Goal: Find specific page/section: Find specific page/section

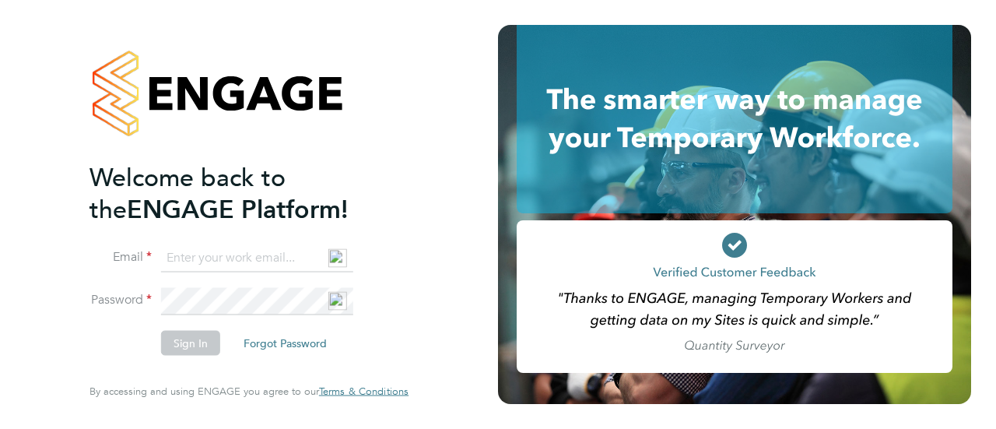
type input "[PERSON_NAME][EMAIL_ADDRESS][DOMAIN_NAME]"
click at [182, 344] on button "Sign In" at bounding box center [190, 343] width 59 height 25
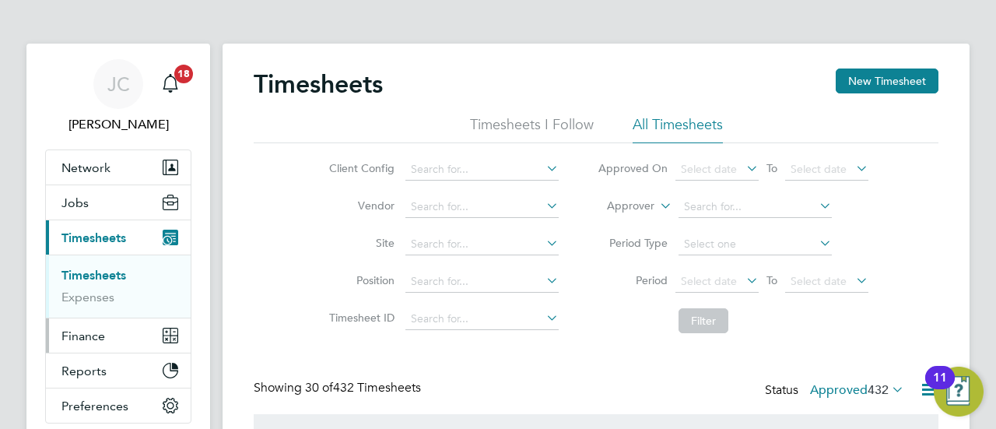
click at [90, 335] on span "Finance" at bounding box center [83, 335] width 44 height 15
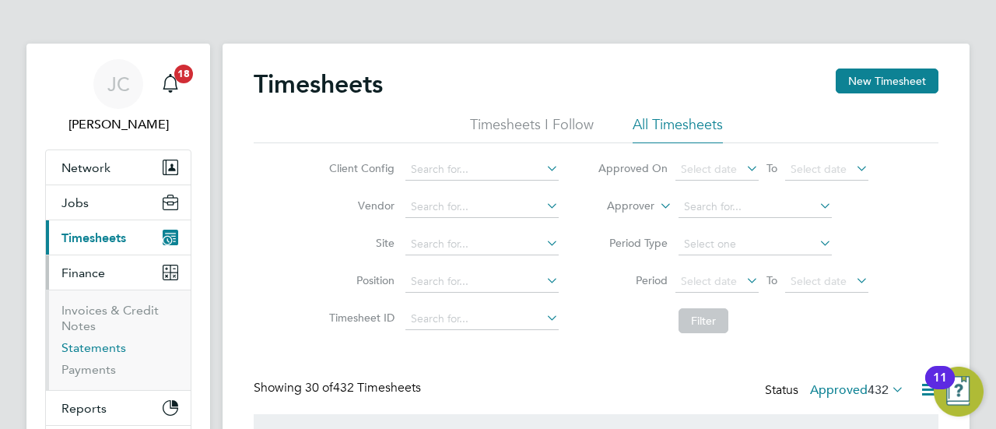
click at [92, 349] on link "Statements" at bounding box center [93, 347] width 65 height 15
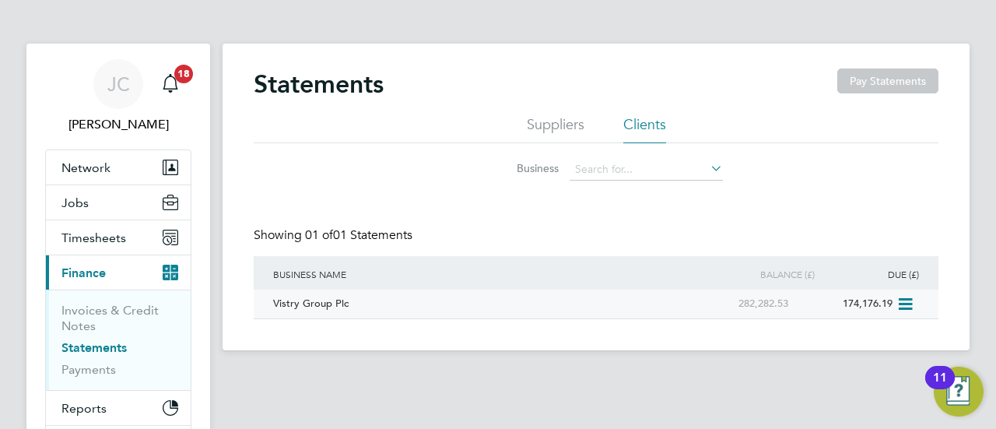
click at [339, 300] on div "Vistry Group Plc" at bounding box center [478, 303] width 419 height 29
click at [332, 304] on div "Vistry Group Plc" at bounding box center [478, 303] width 419 height 29
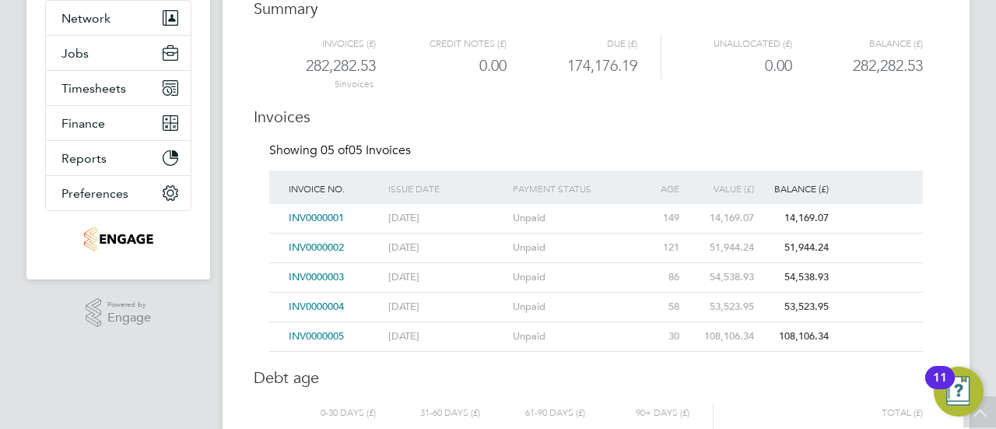
scroll to position [157, 0]
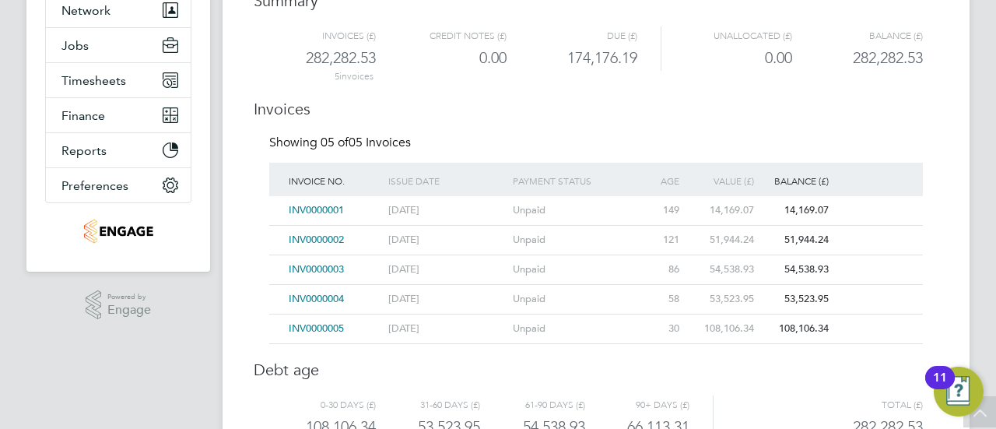
click at [321, 207] on span "INV0000001" at bounding box center [316, 209] width 55 height 13
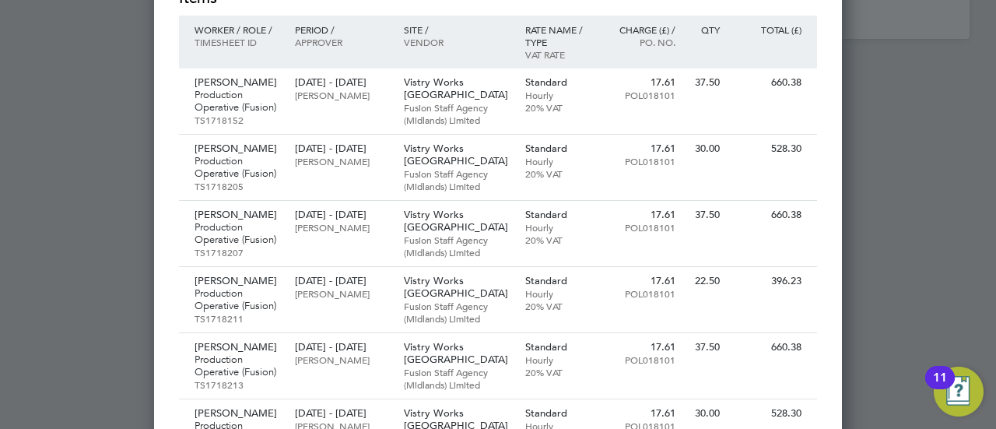
scroll to position [666, 0]
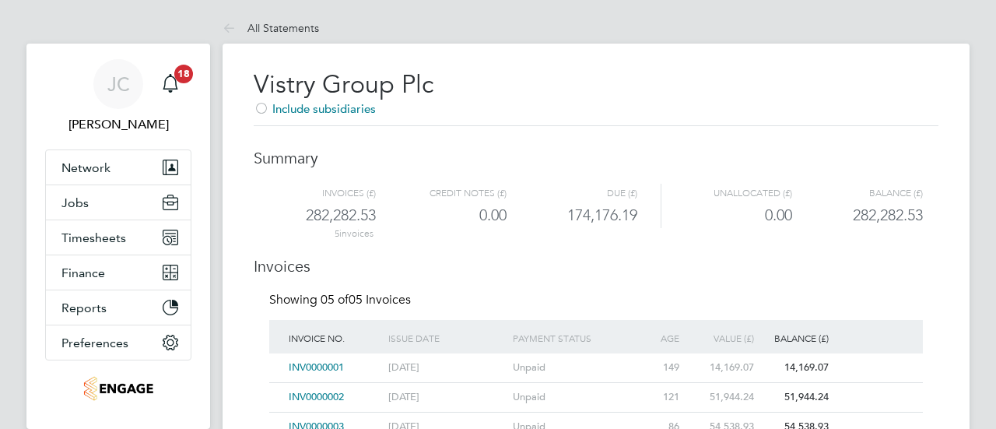
click at [307, 363] on span "INV0000001" at bounding box center [316, 366] width 55 height 13
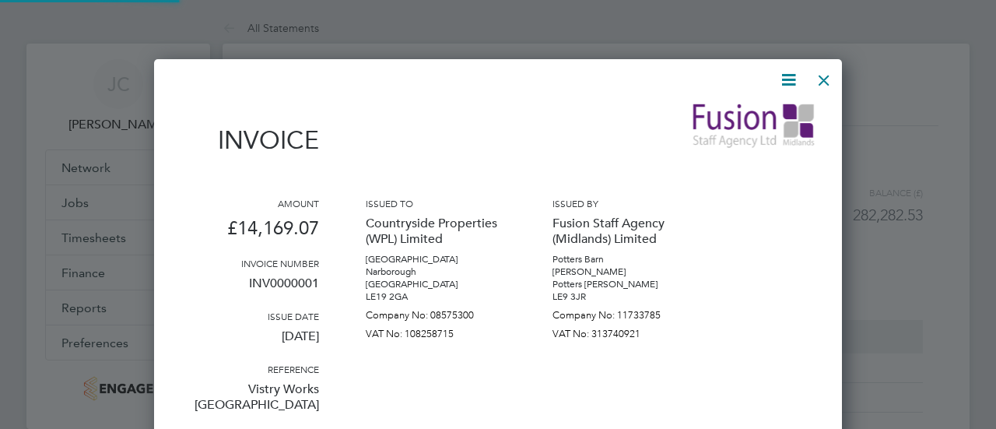
scroll to position [2381, 688]
